Goal: Task Accomplishment & Management: Manage account settings

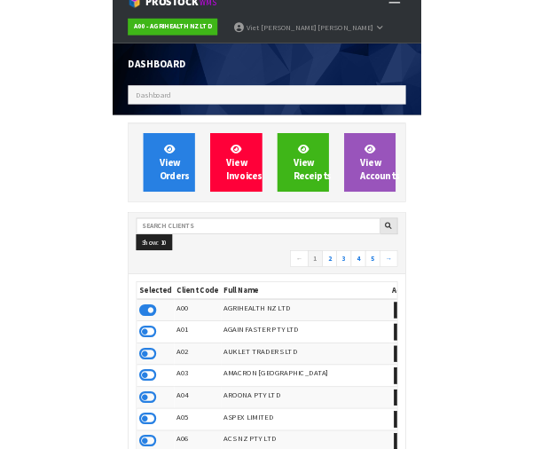
scroll to position [145, 0]
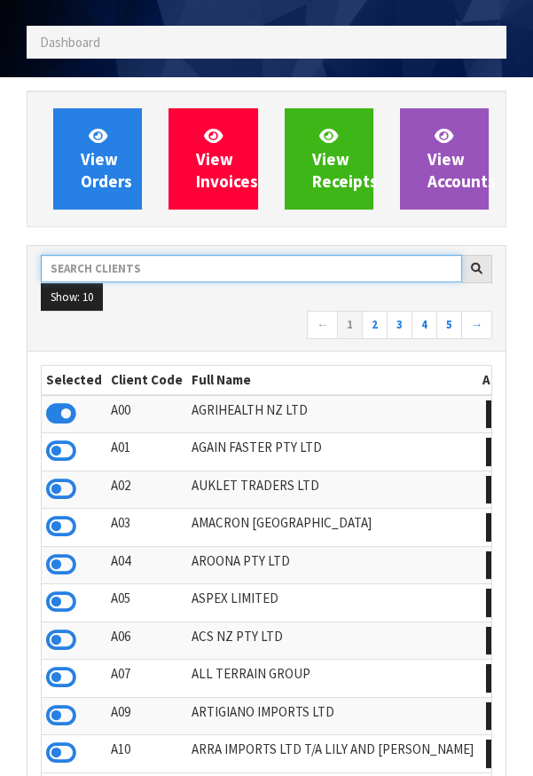
click at [136, 270] on input "text" at bounding box center [251, 269] width 421 height 28
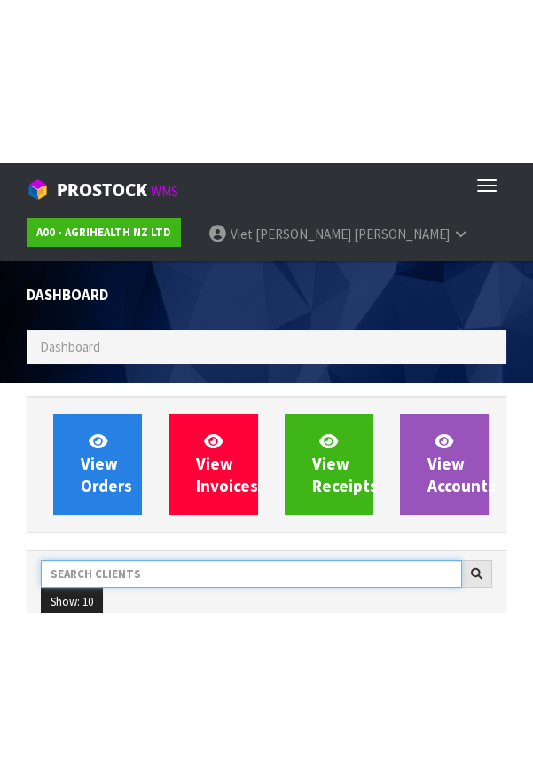
scroll to position [0, 0]
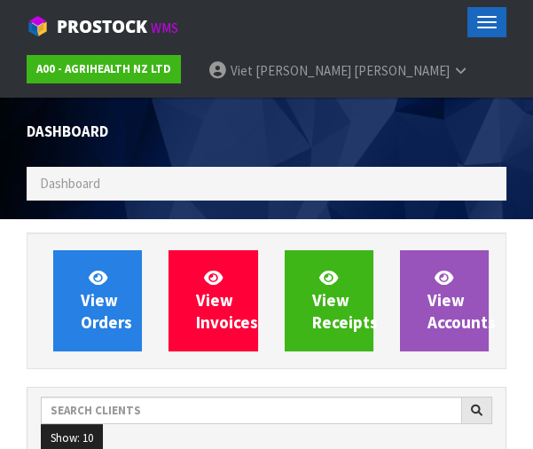
click at [491, 24] on button "Toggle navigation" at bounding box center [487, 22] width 39 height 30
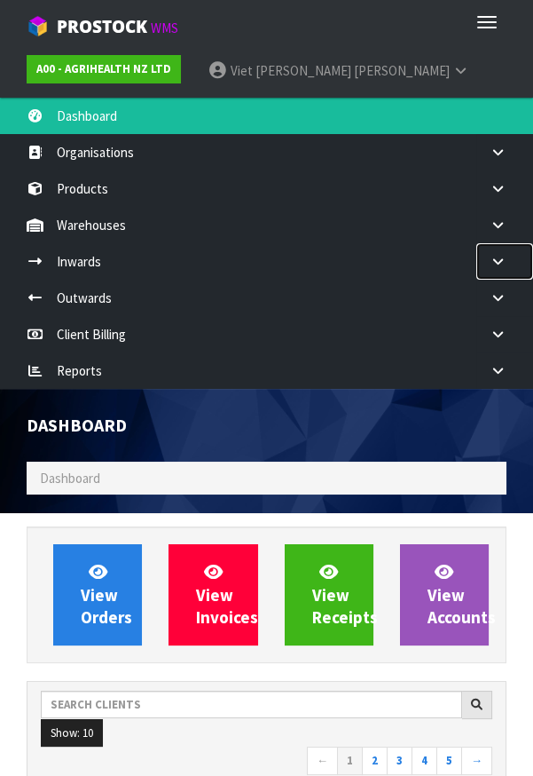
click at [498, 247] on link at bounding box center [504, 261] width 57 height 36
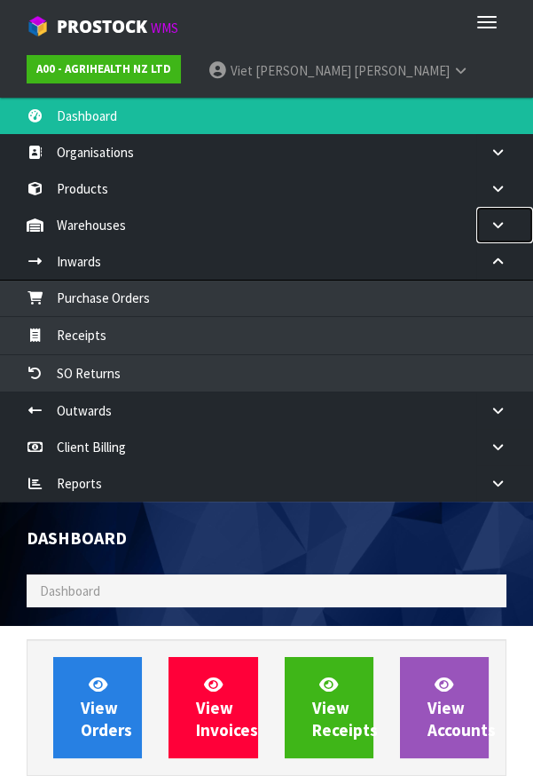
click at [503, 219] on icon at bounding box center [498, 224] width 17 height 13
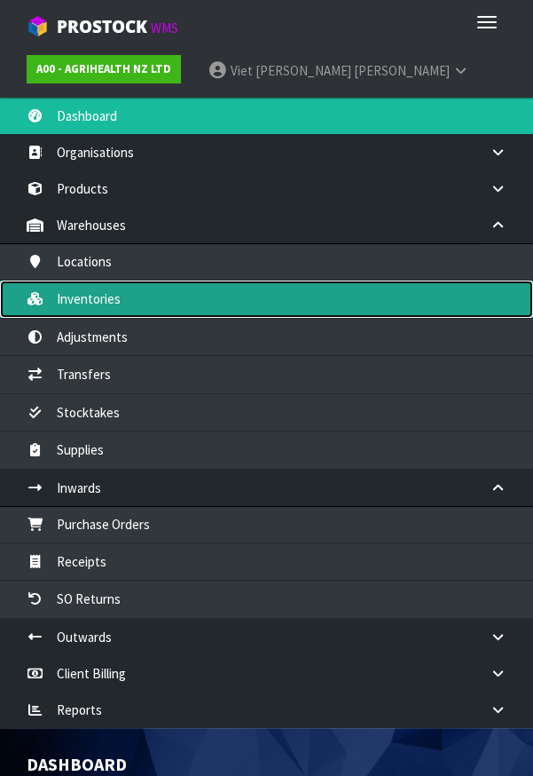
click at [86, 291] on link "Inventories" at bounding box center [266, 298] width 533 height 36
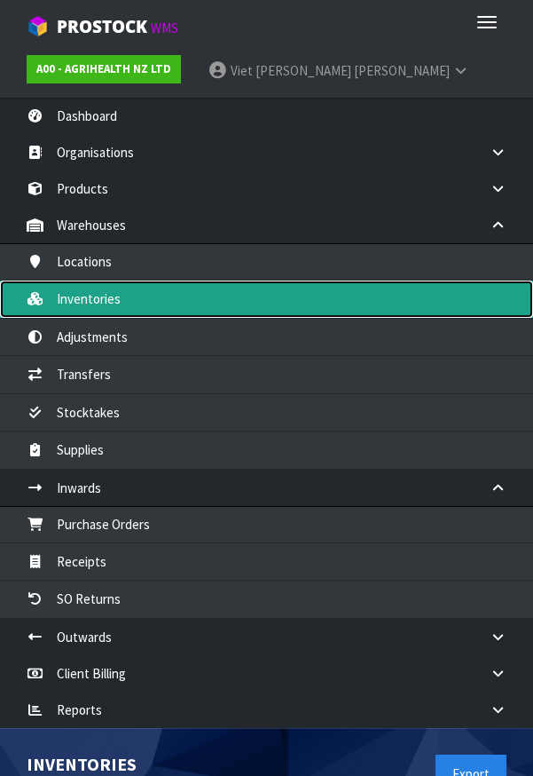
click at [85, 297] on link "Inventories" at bounding box center [266, 298] width 533 height 36
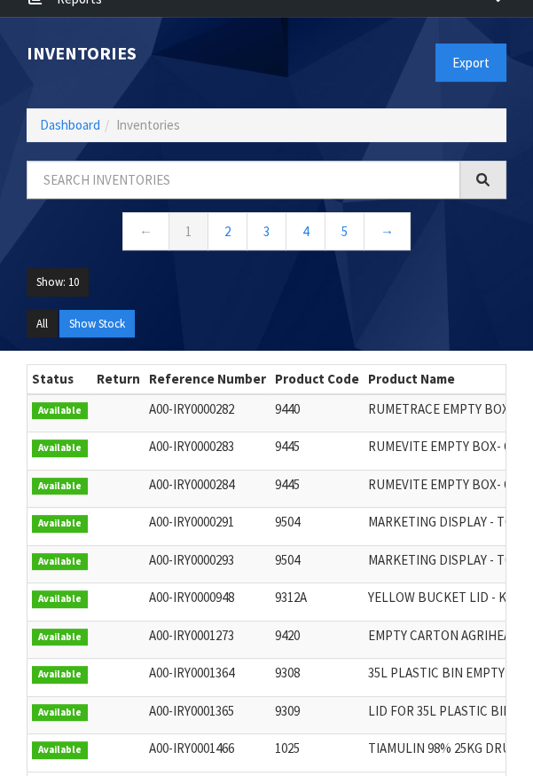
scroll to position [710, 0]
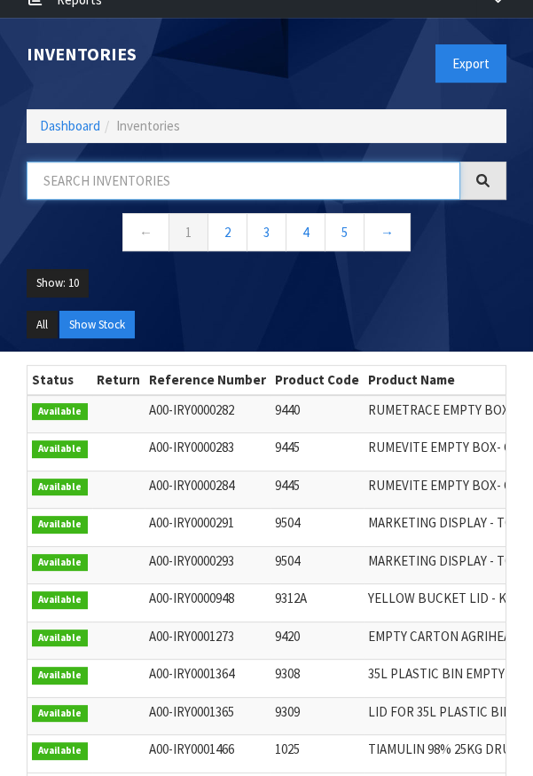
click at [137, 183] on input "text" at bounding box center [244, 180] width 434 height 38
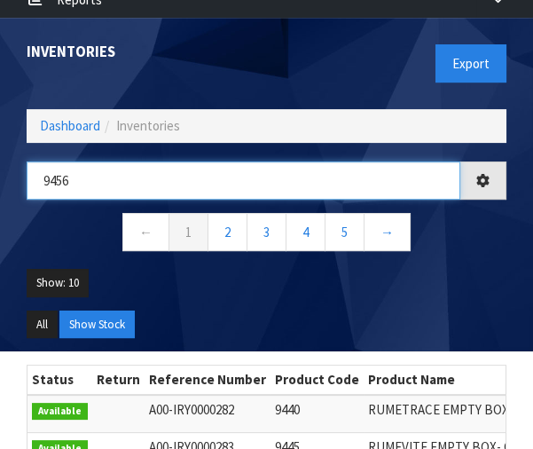
type input "9456"
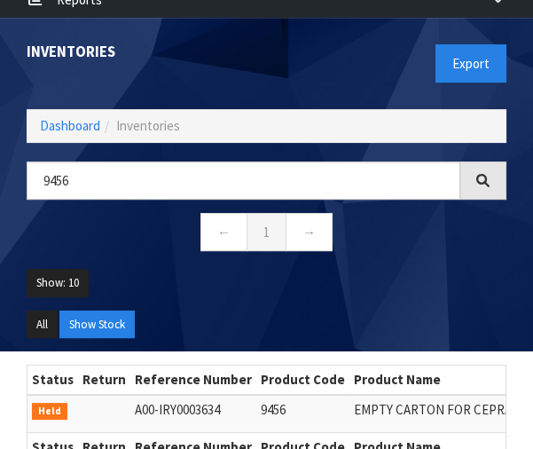
click at [256, 305] on ul "Show: 10 5 10 25 50" at bounding box center [267, 290] width 480 height 42
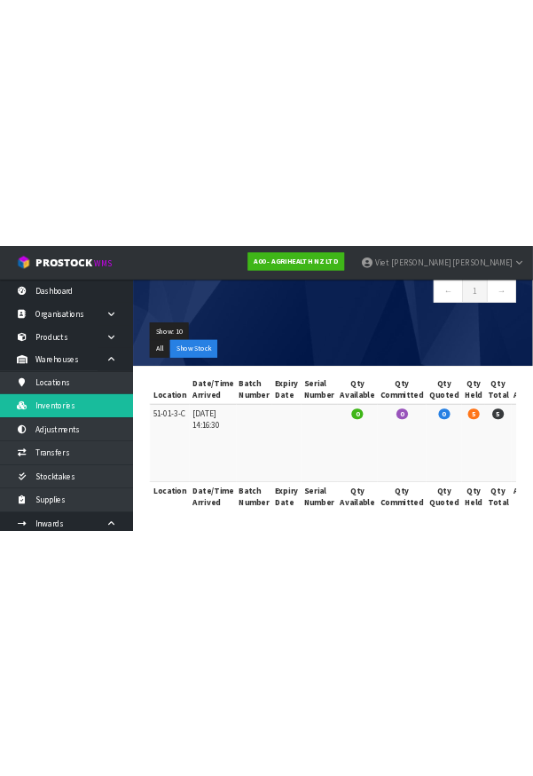
scroll to position [0, 0]
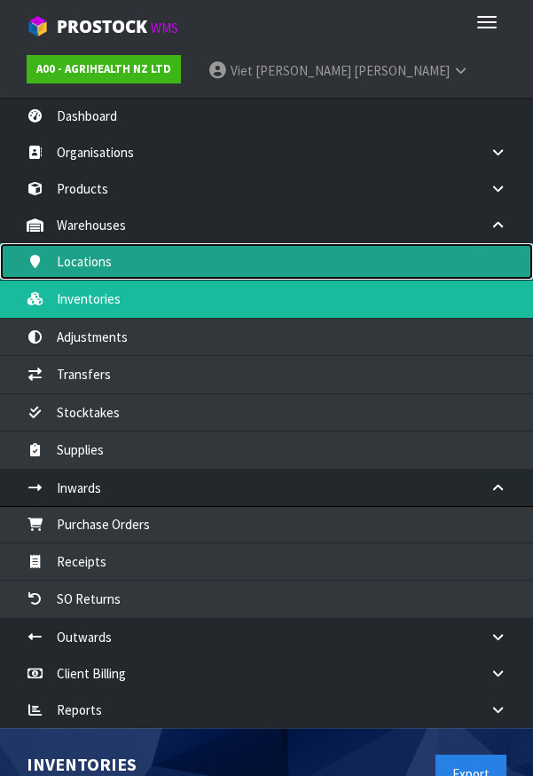
click at [529, 246] on link "Locations" at bounding box center [266, 261] width 533 height 36
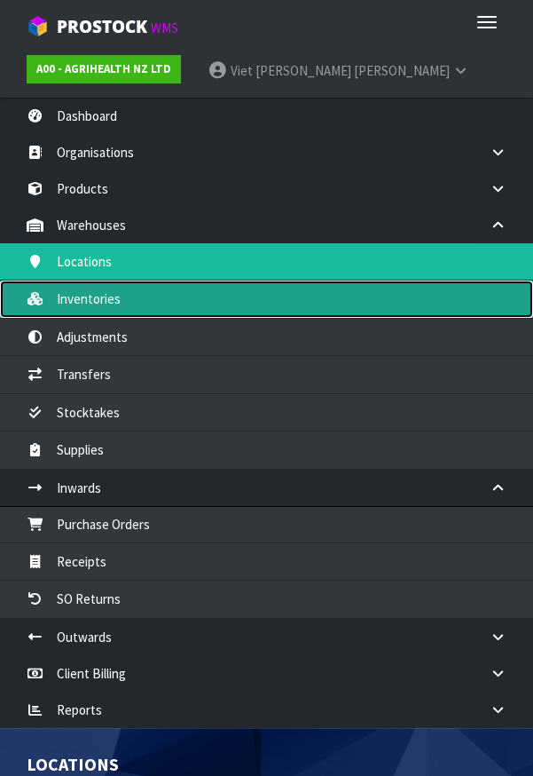
click at [396, 301] on link "Inventories" at bounding box center [266, 298] width 533 height 36
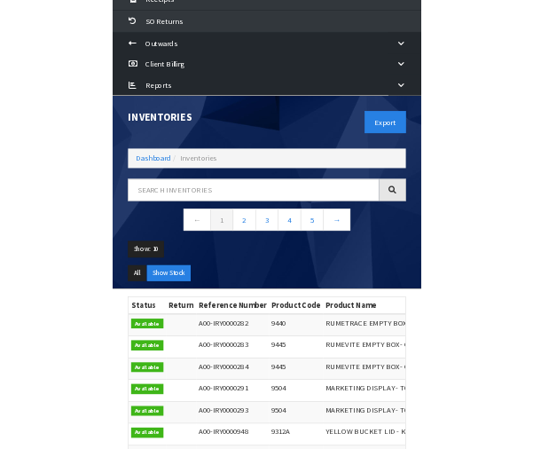
scroll to position [567, 0]
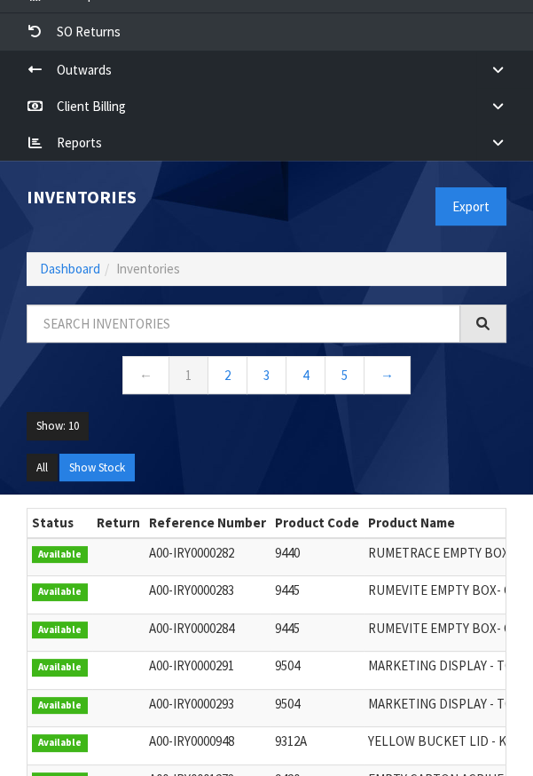
click at [428, 439] on ul "Show: 10 5 10 25 50" at bounding box center [267, 433] width 480 height 42
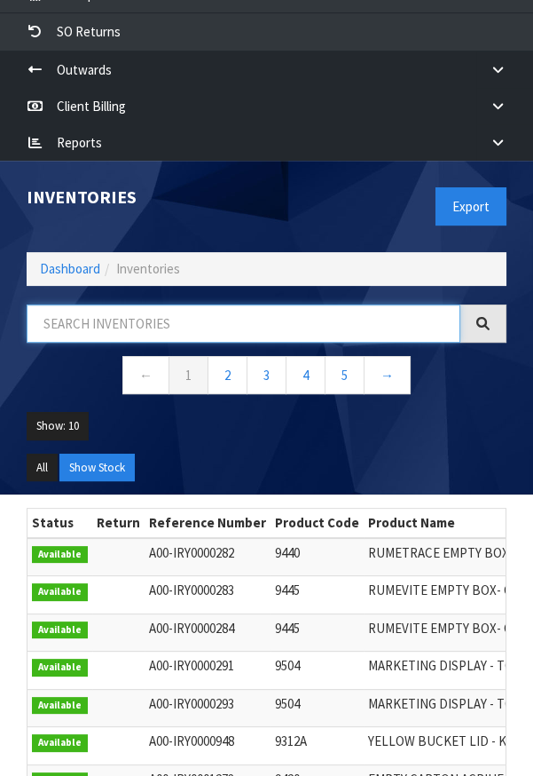
click at [373, 324] on input "text" at bounding box center [244, 323] width 434 height 38
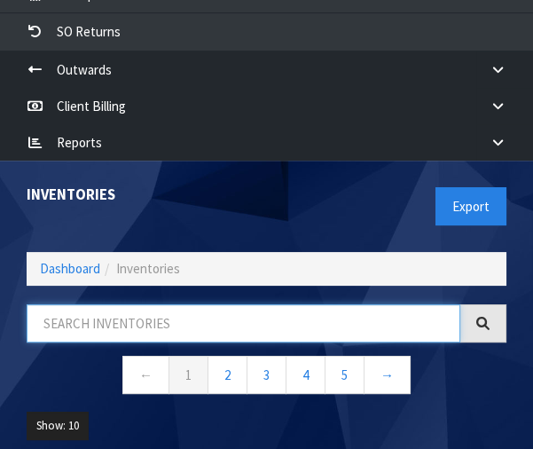
type input "4"
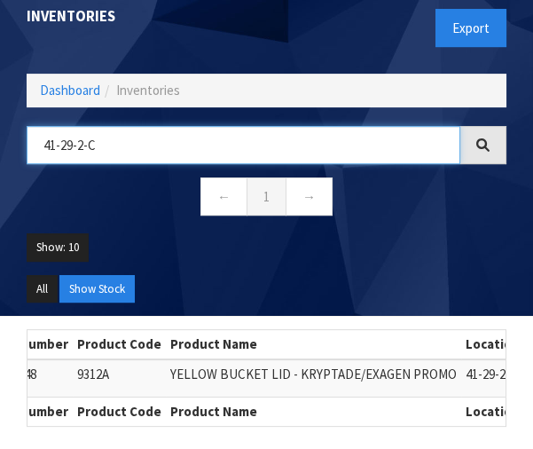
scroll to position [0, 198]
click at [139, 146] on input "41-29-2-C" at bounding box center [244, 145] width 434 height 38
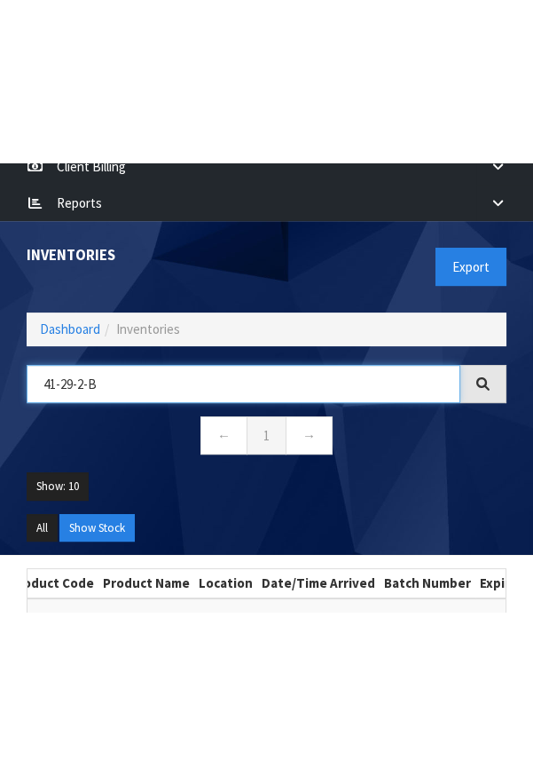
scroll to position [673, 0]
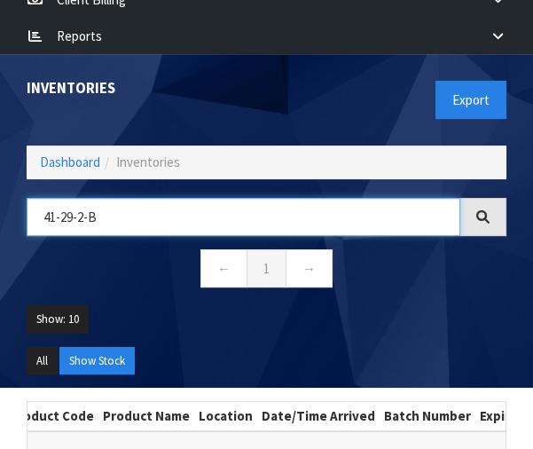
click at [145, 219] on input "41-29-2-B" at bounding box center [244, 217] width 434 height 38
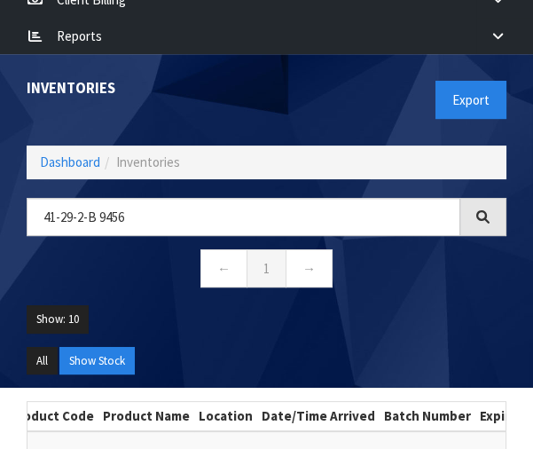
click at [495, 213] on div at bounding box center [484, 217] width 46 height 38
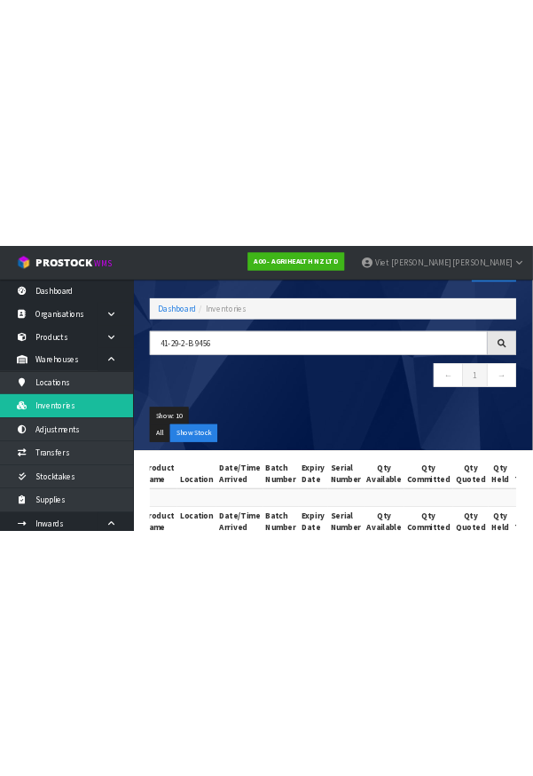
scroll to position [0, 0]
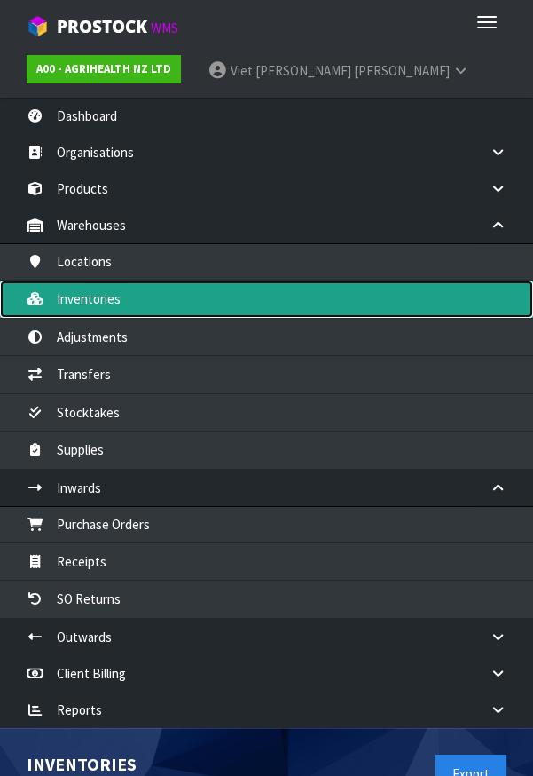
click at [63, 289] on link "Inventories" at bounding box center [266, 298] width 533 height 36
click at [54, 295] on link "Inventories" at bounding box center [266, 298] width 533 height 36
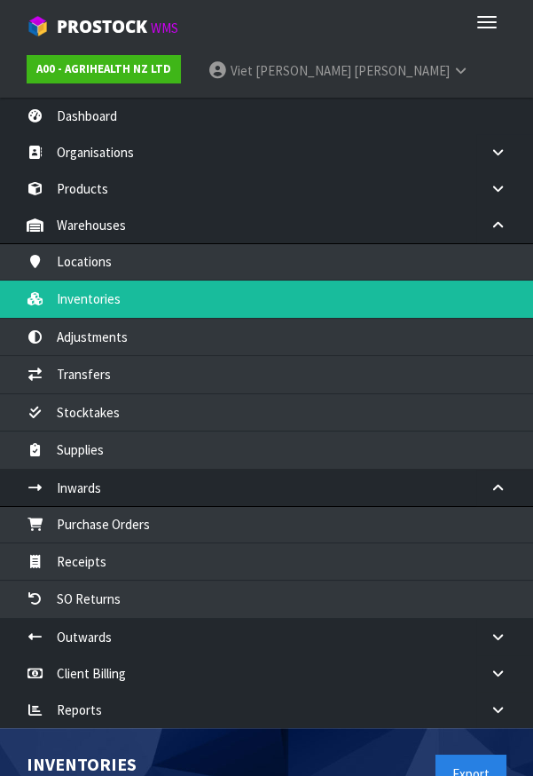
click at [347, 744] on div "Export" at bounding box center [394, 773] width 254 height 91
click at [299, 764] on div "Export" at bounding box center [394, 773] width 254 height 91
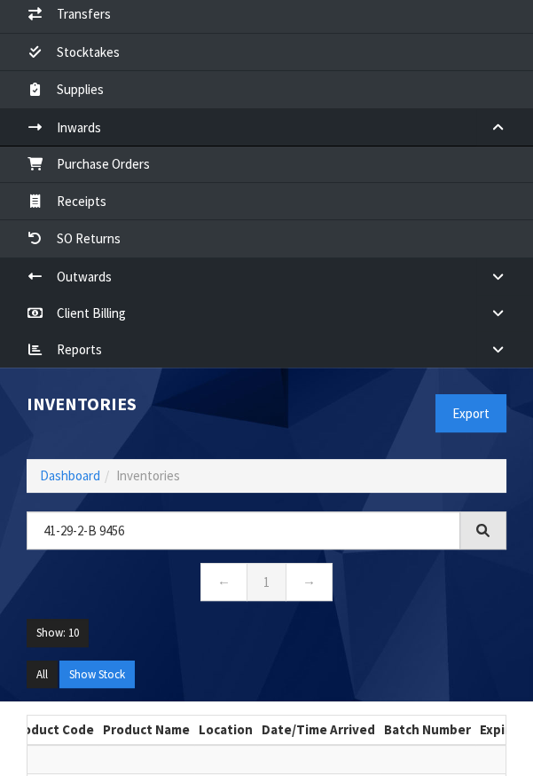
scroll to position [358, 0]
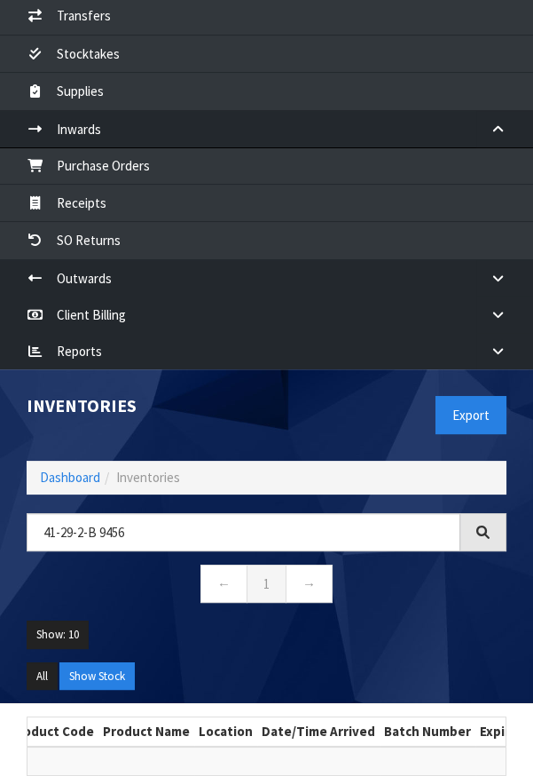
click at [388, 635] on ul "Show: 10 5 10 25 50" at bounding box center [267, 641] width 480 height 42
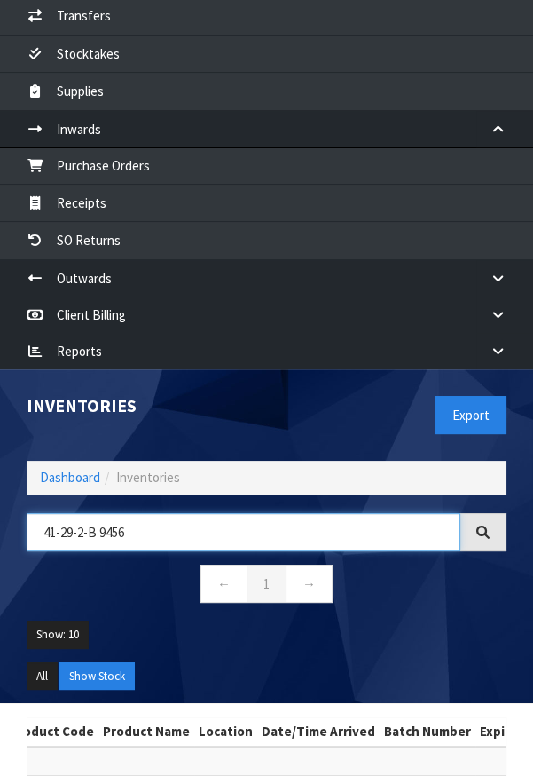
click at [380, 528] on input "41-29-2-B 9456" at bounding box center [244, 532] width 434 height 38
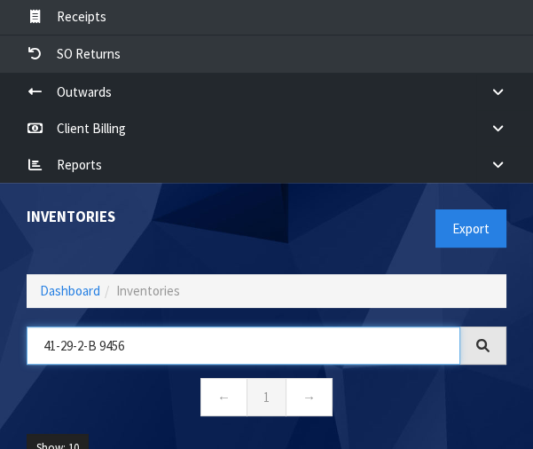
scroll to position [663, 0]
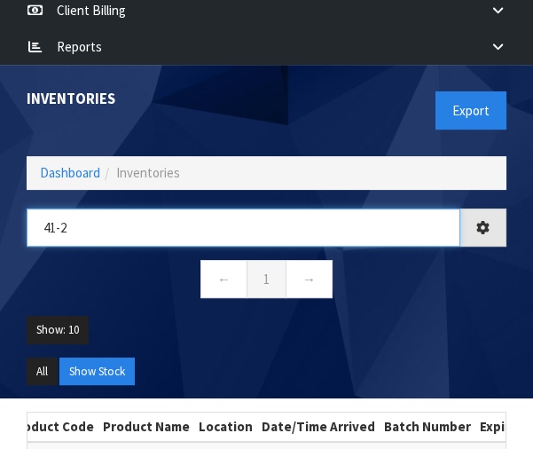
type input "41-"
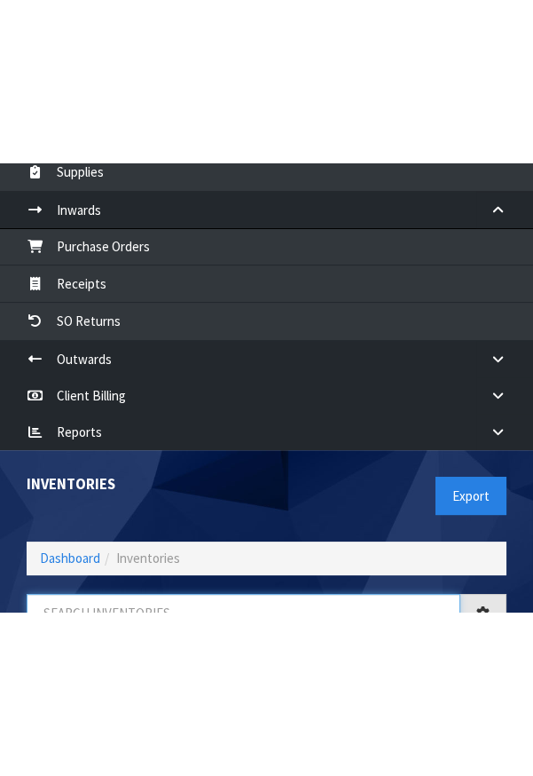
scroll to position [0, 0]
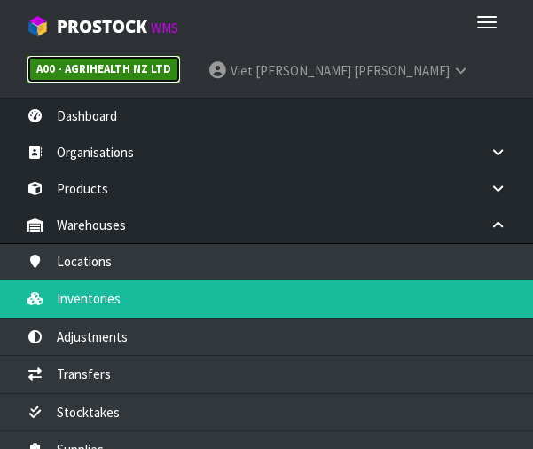
click at [83, 59] on link "A00 - AGRIHEALTH NZ LTD" at bounding box center [104, 69] width 154 height 28
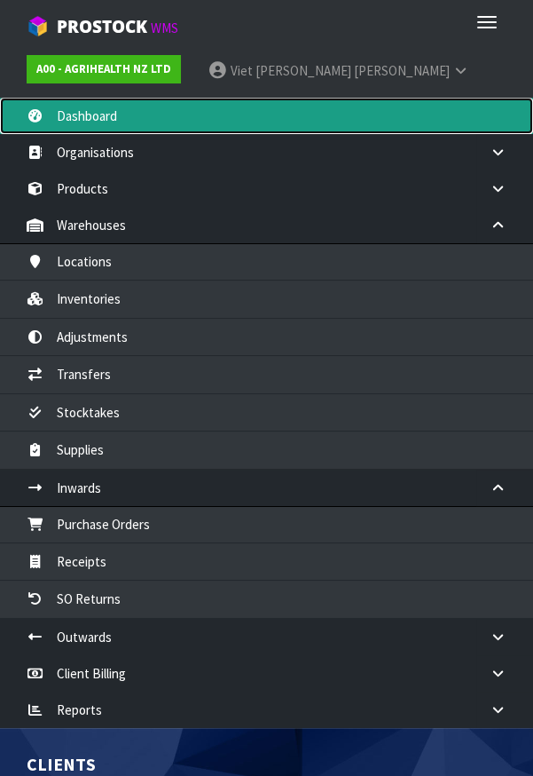
click at [51, 122] on link "Dashboard" at bounding box center [266, 116] width 533 height 36
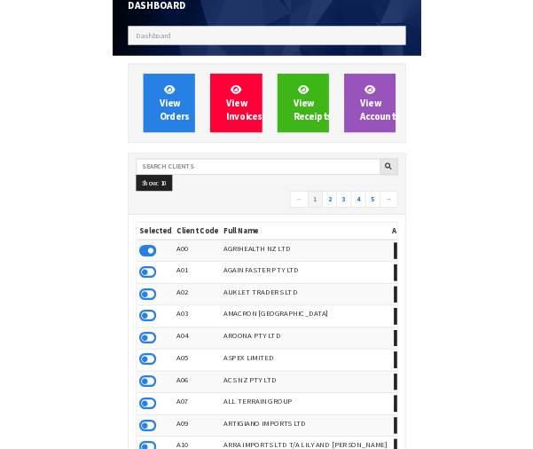
scroll to position [745, 0]
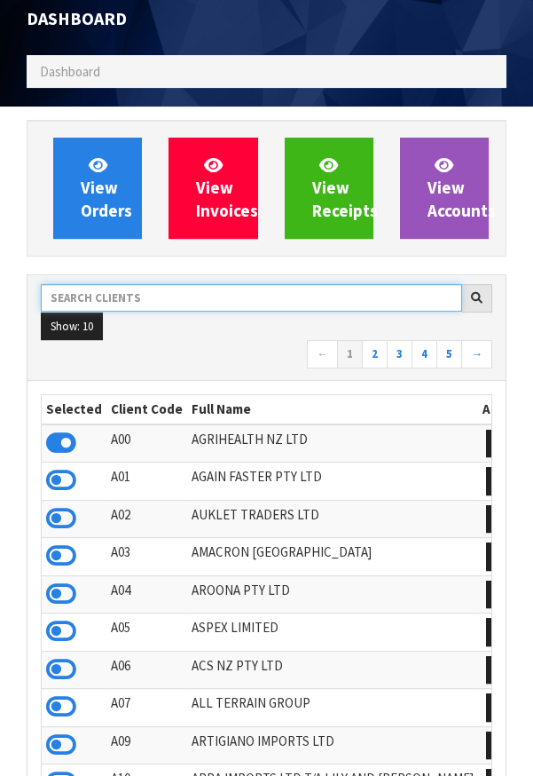
click at [155, 289] on input "text" at bounding box center [251, 298] width 421 height 28
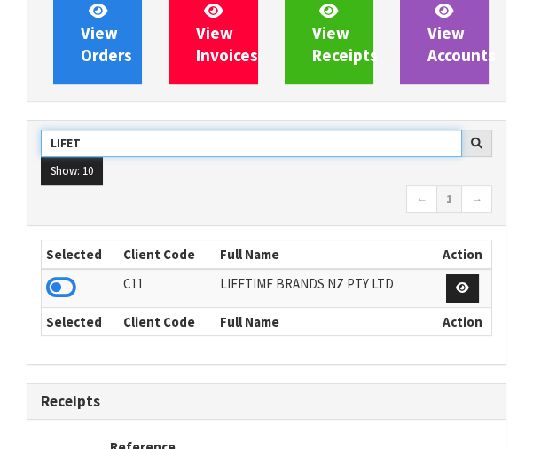
scroll to position [923, 0]
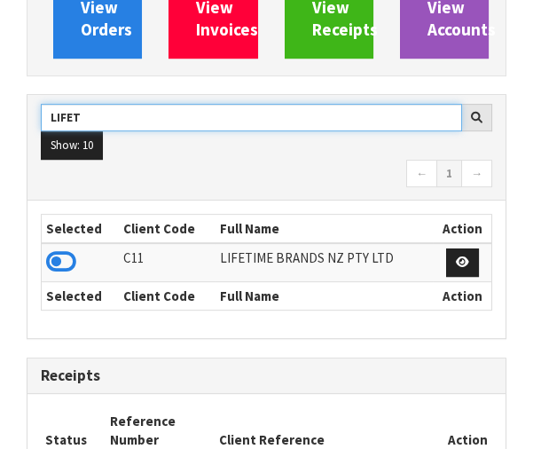
type input "LIFET"
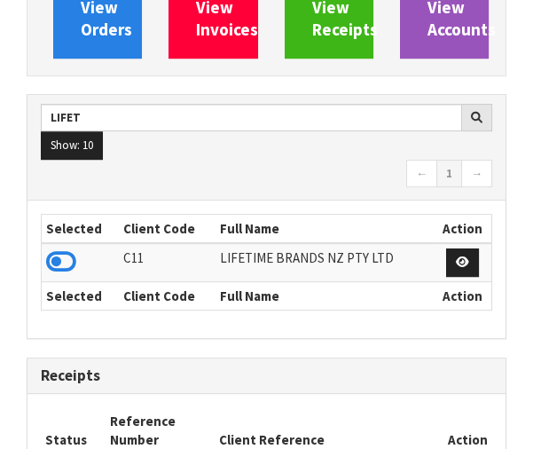
click at [61, 260] on icon at bounding box center [61, 261] width 30 height 27
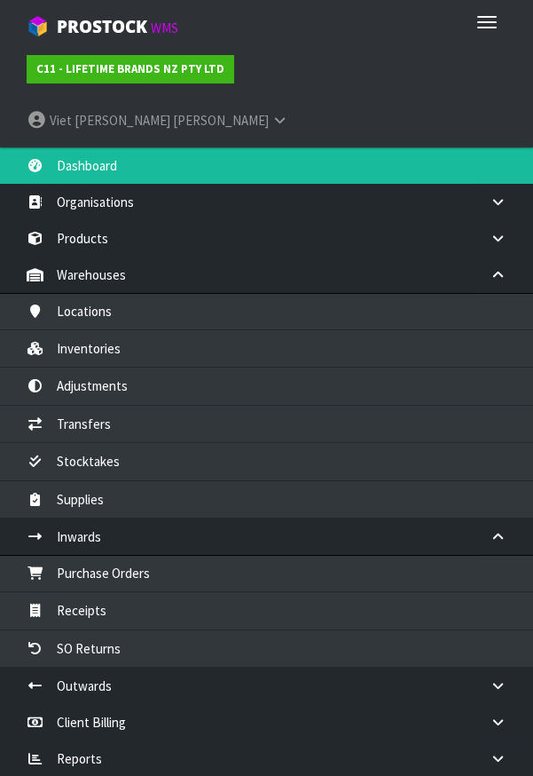
scroll to position [1397, 506]
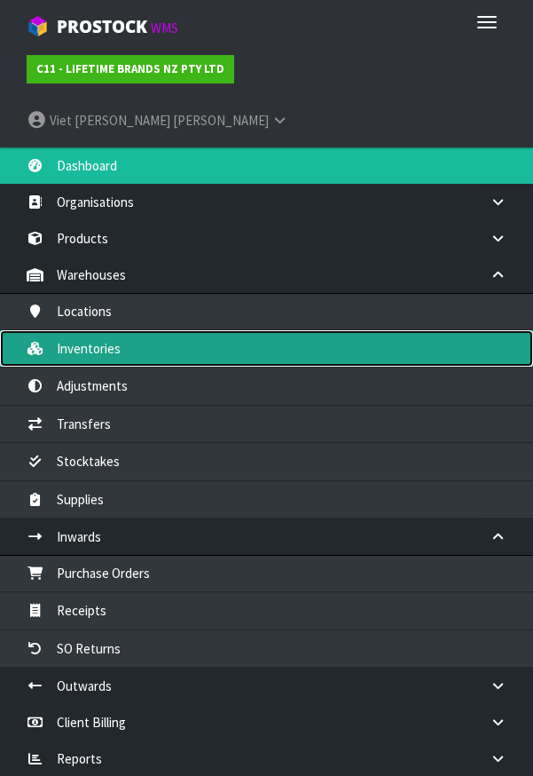
click at [66, 330] on link "Inventories" at bounding box center [266, 348] width 533 height 36
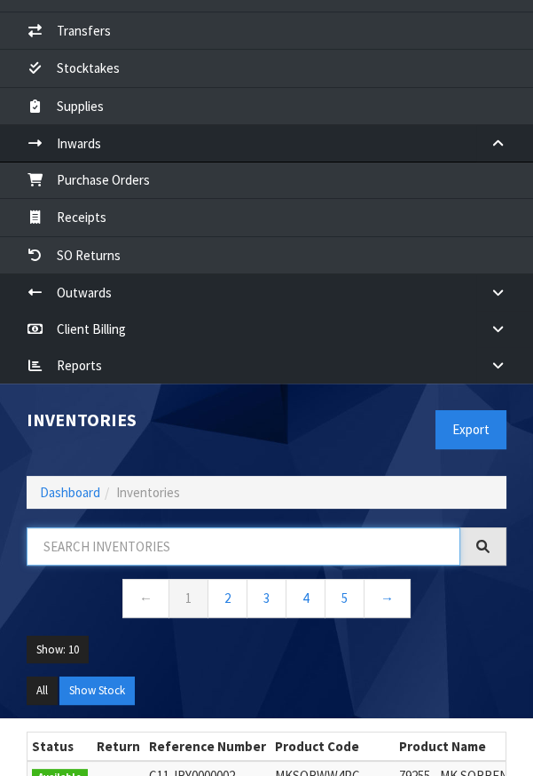
click at [95, 527] on input "text" at bounding box center [244, 546] width 434 height 38
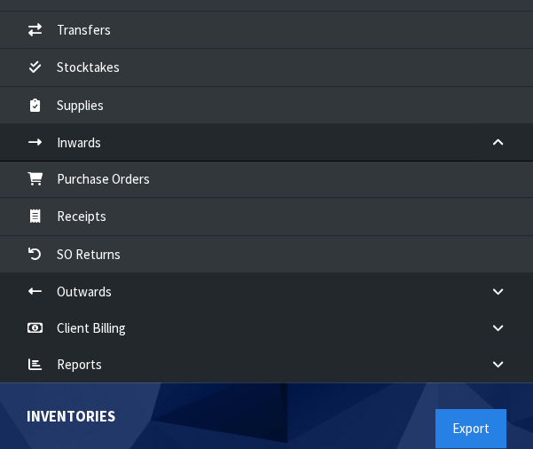
scroll to position [663, 0]
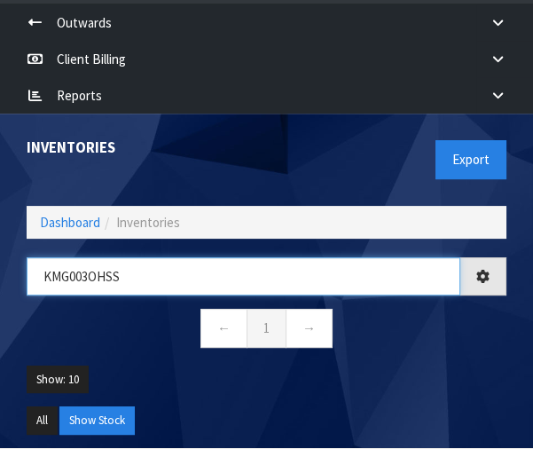
type input "KMG003OHSS"
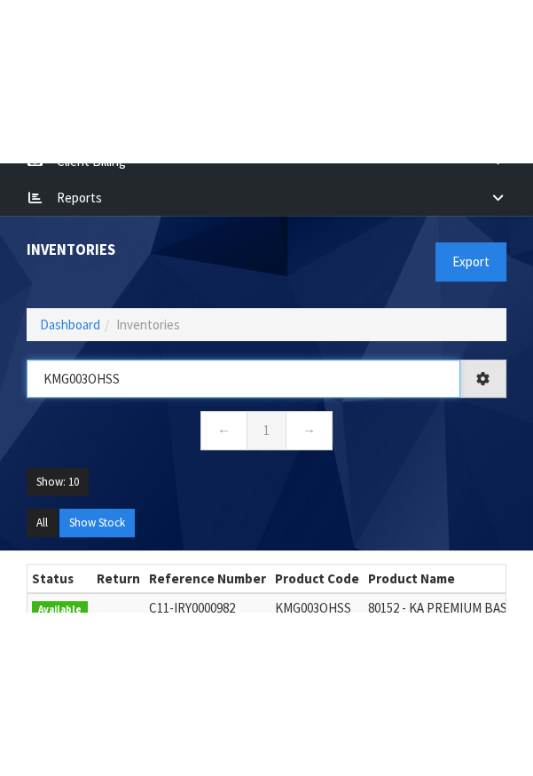
scroll to position [718, 0]
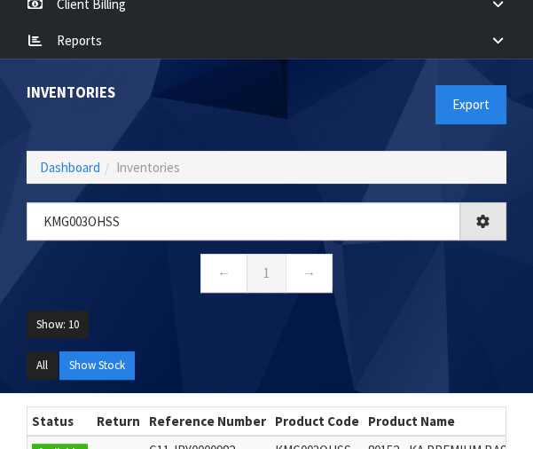
click at [444, 311] on ul "Show: 10 5 10 25 50" at bounding box center [267, 332] width 480 height 42
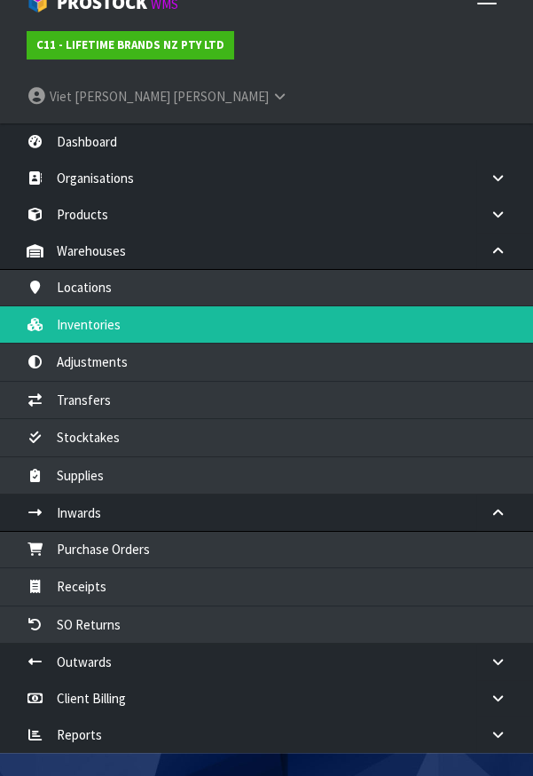
scroll to position [0, 0]
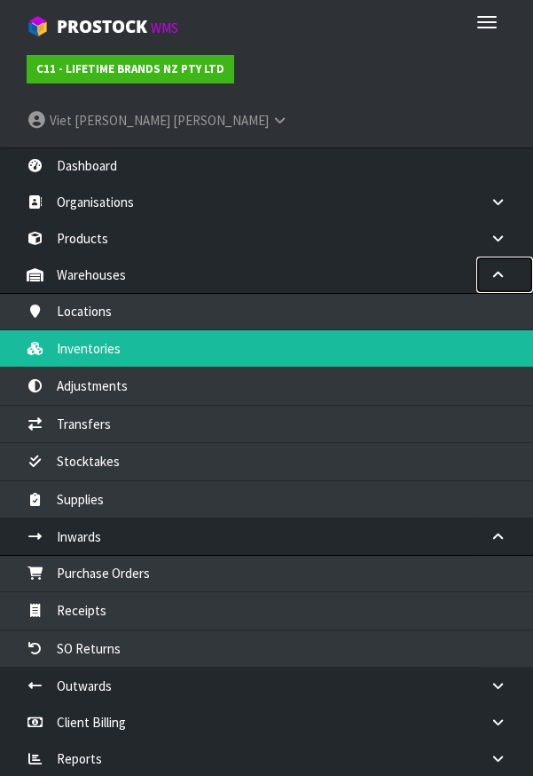
click at [494, 256] on link at bounding box center [504, 274] width 57 height 36
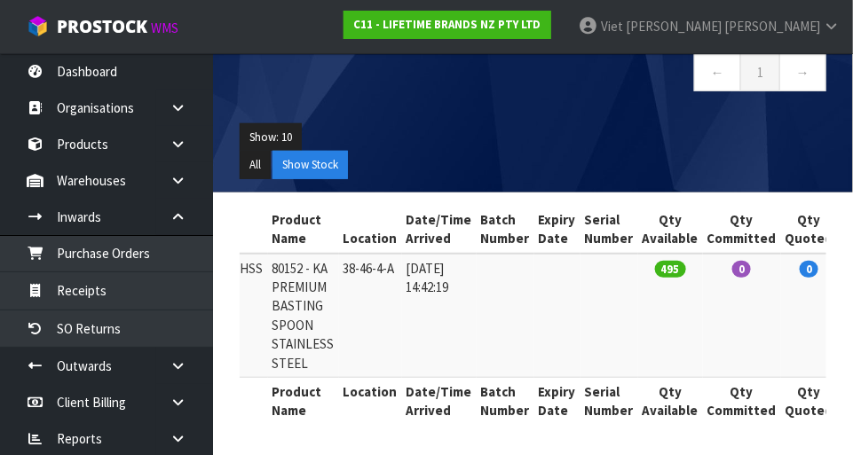
scroll to position [0, 353]
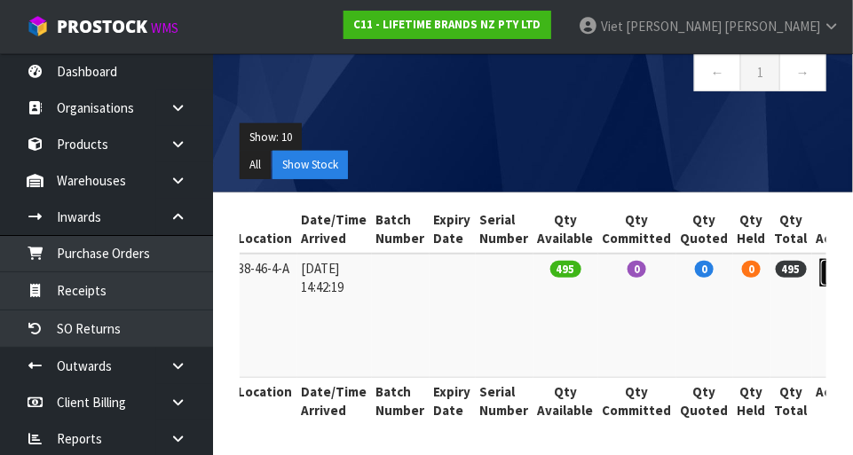
click at [532, 274] on link at bounding box center [836, 273] width 33 height 28
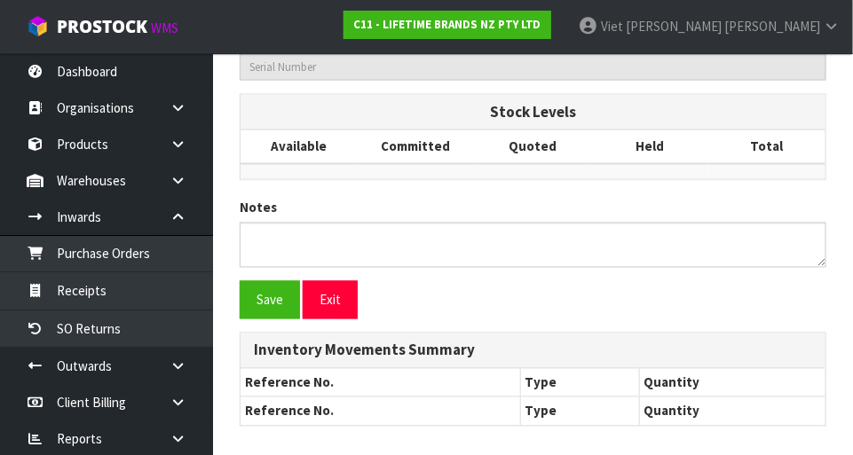
type input "KMG003OHSS"
type input "80152 - KA PREMIUM BASTING SPOON STAINLESS STEEL"
type input "38-46-4-A"
type input "C11-IRY0000982"
type input "C11-REC0000023"
